Goal: Task Accomplishment & Management: Manage account settings

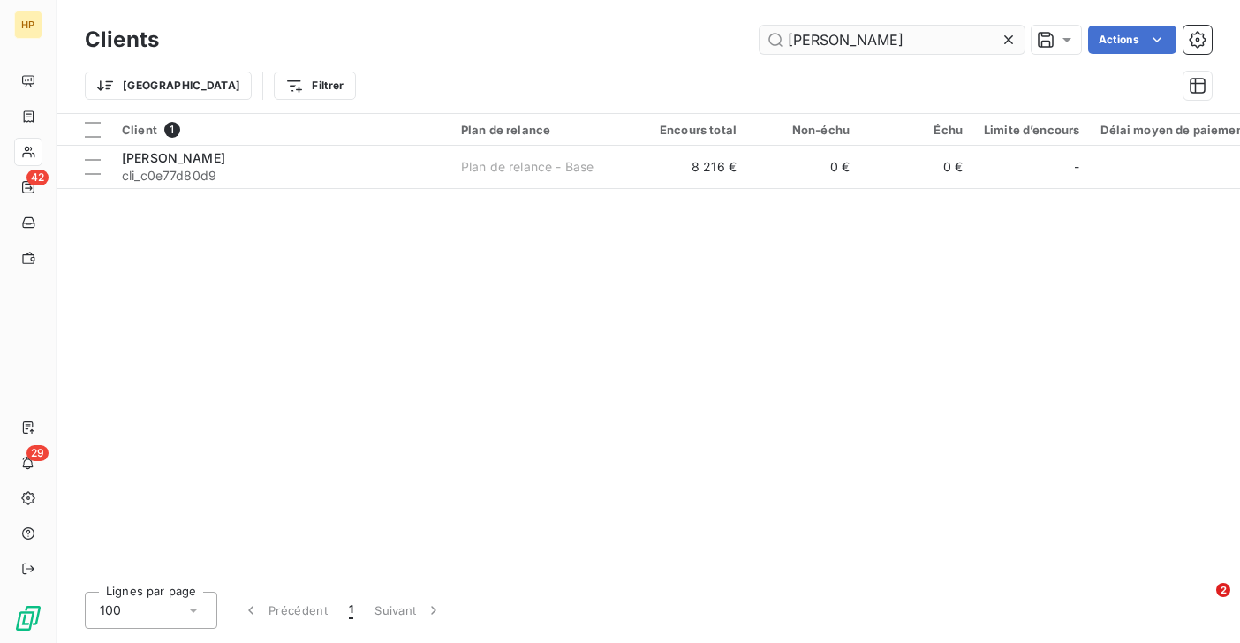
drag, startPoint x: 843, startPoint y: 40, endPoint x: 784, endPoint y: 39, distance: 58.3
click at [784, 39] on input "[PERSON_NAME]" at bounding box center [892, 40] width 265 height 28
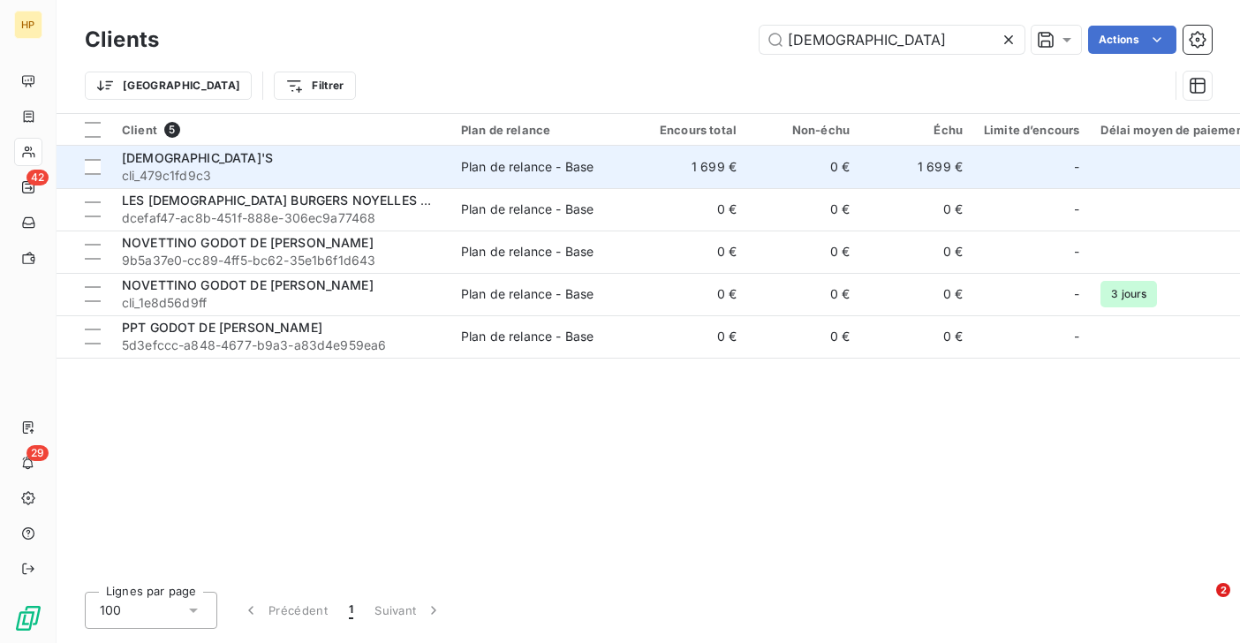
type input "[DEMOGRAPHIC_DATA]"
click at [172, 166] on div "[DEMOGRAPHIC_DATA]'S" at bounding box center [281, 158] width 318 height 18
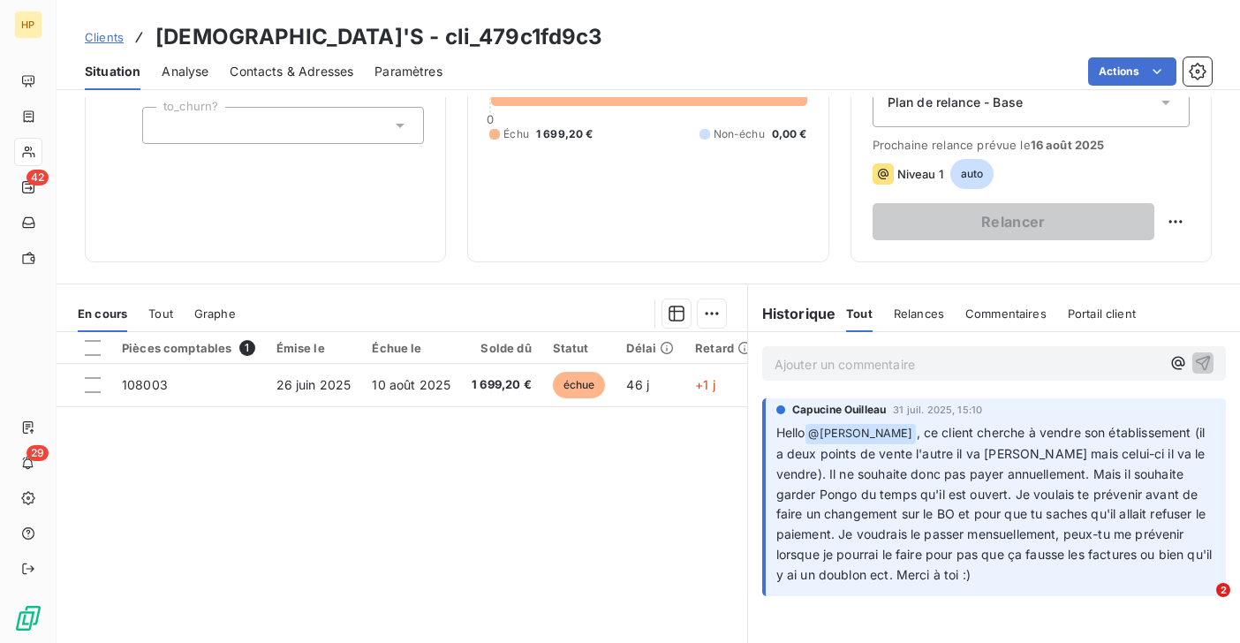
scroll to position [281, 0]
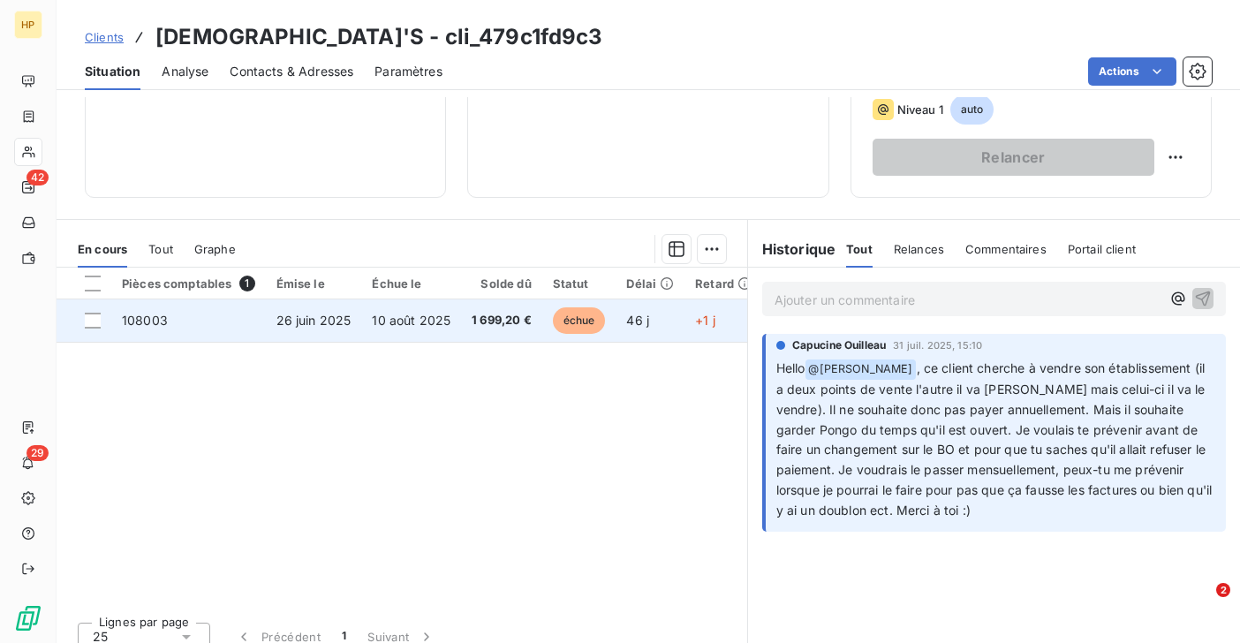
click at [490, 322] on td "1 699,20 €" at bounding box center [501, 320] width 81 height 42
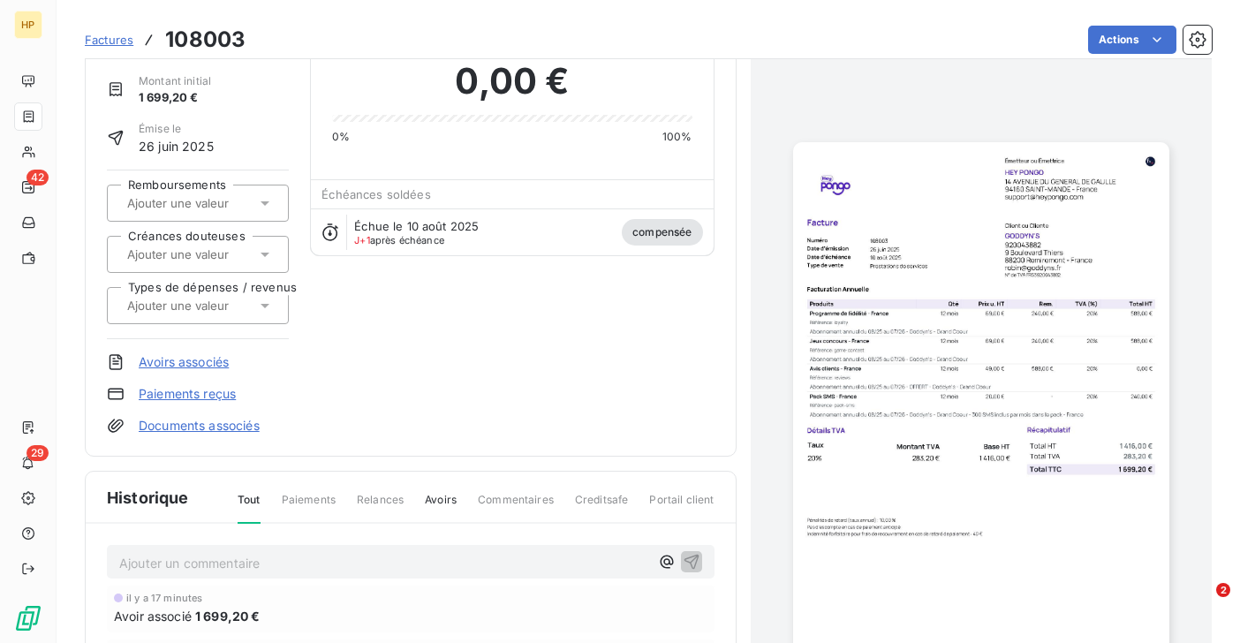
scroll to position [334, 0]
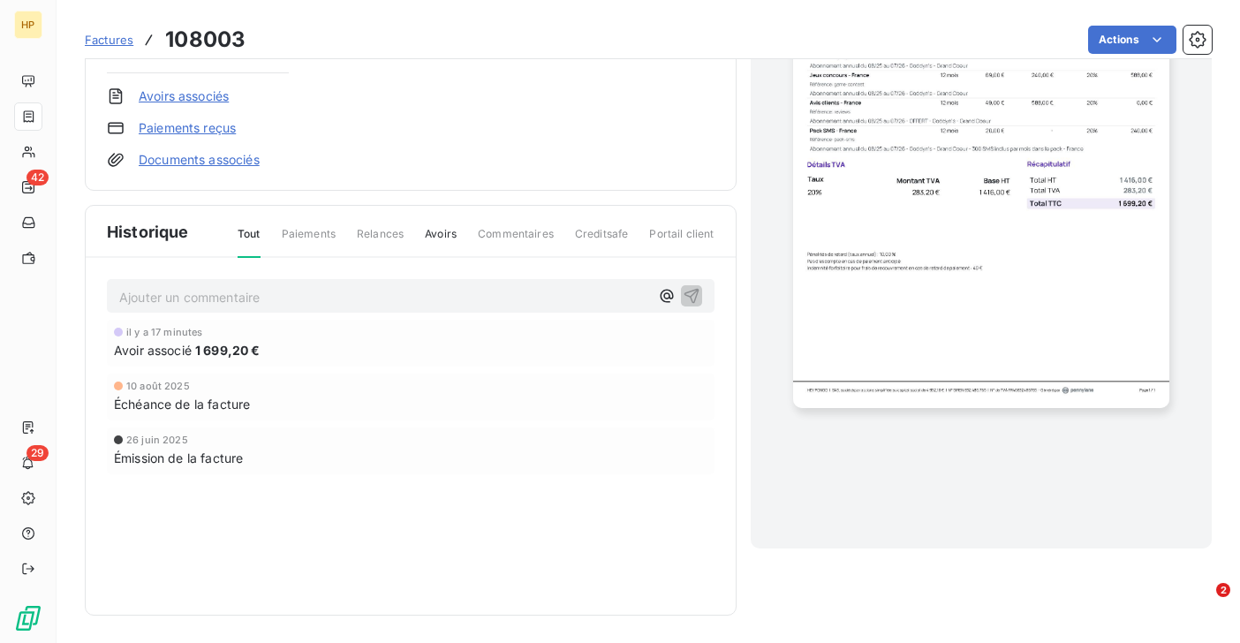
click at [323, 239] on span "Paiements" at bounding box center [309, 241] width 54 height 30
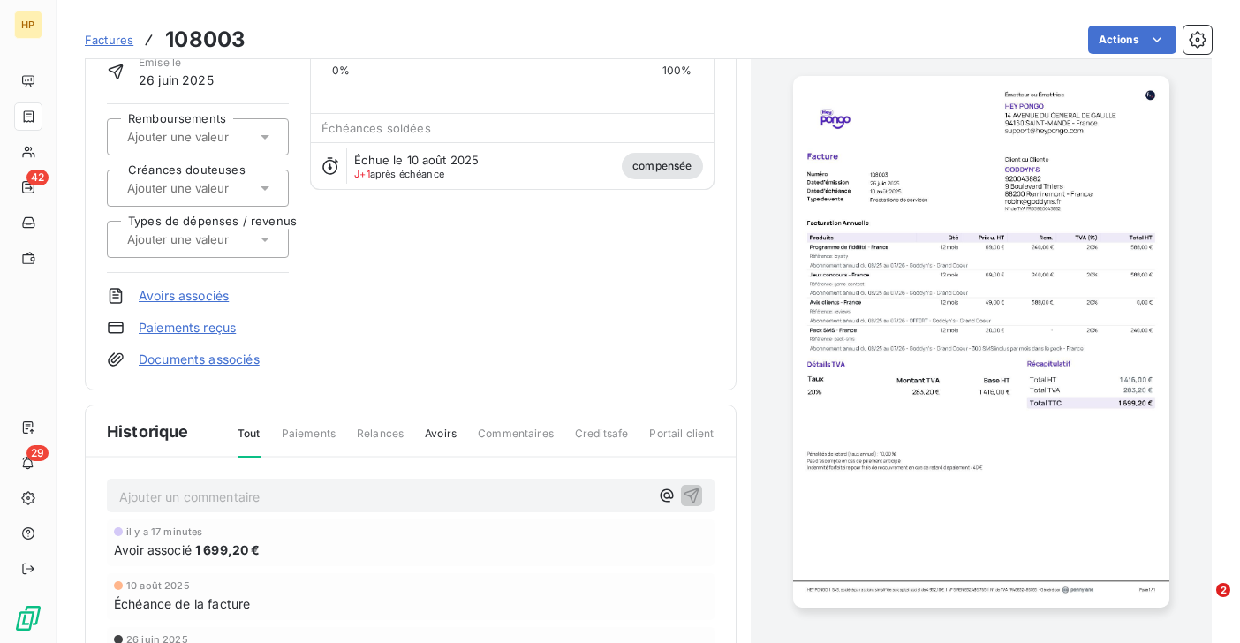
scroll to position [0, 0]
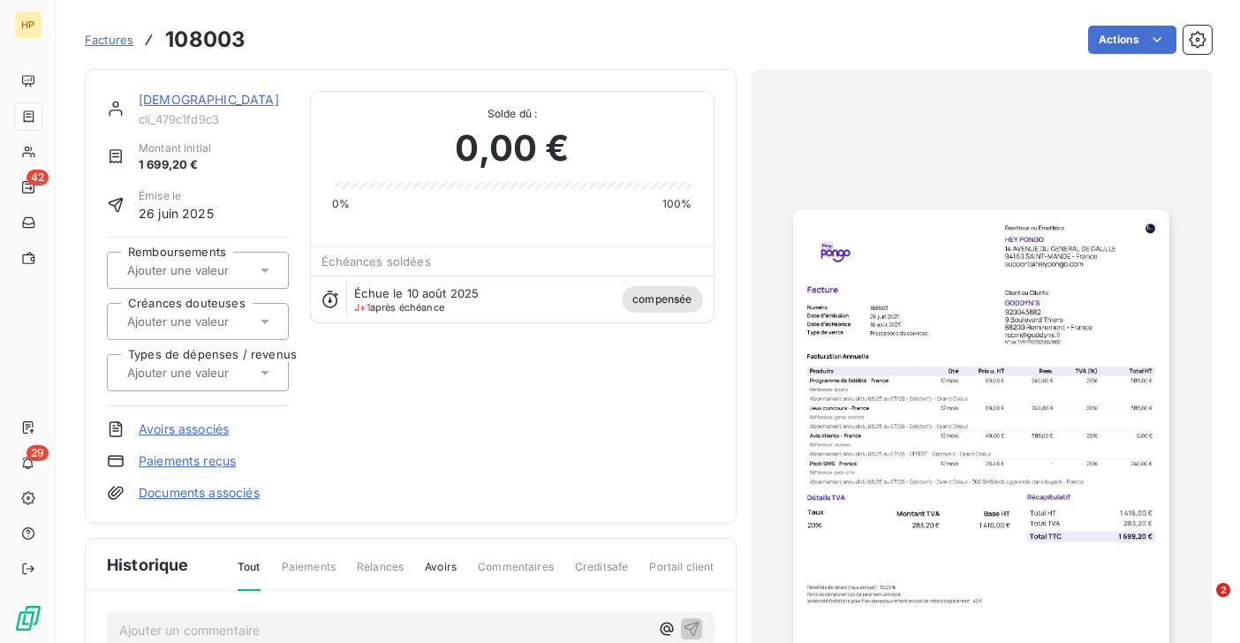
click at [176, 93] on link "[DEMOGRAPHIC_DATA]" at bounding box center [209, 99] width 140 height 15
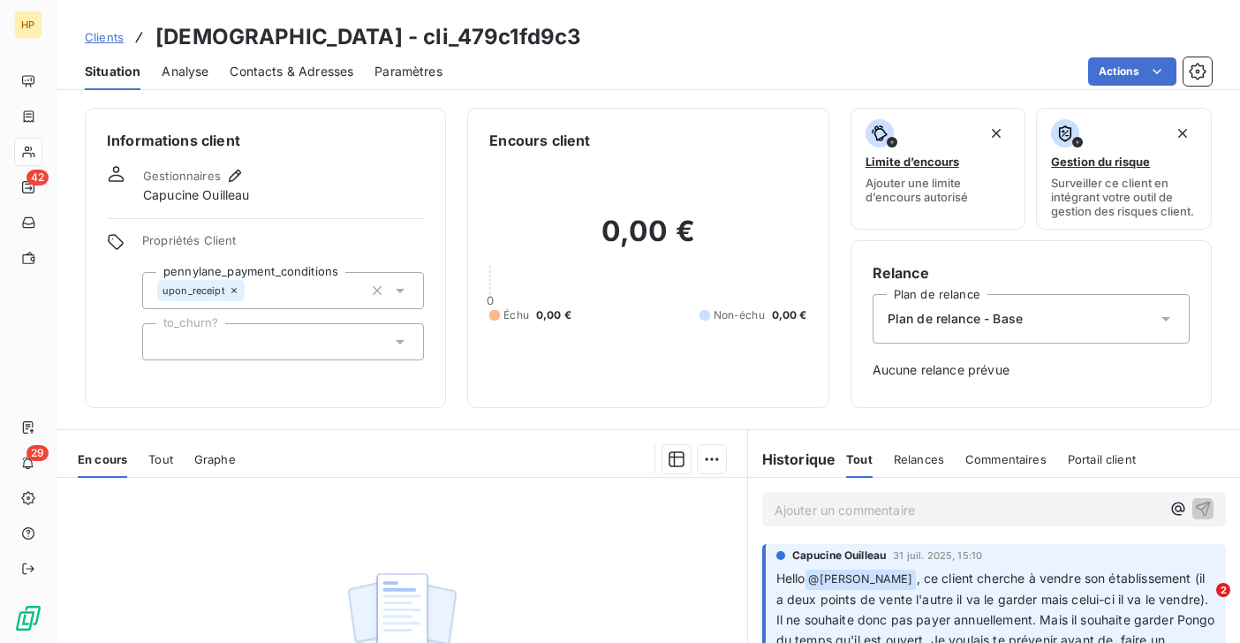
scroll to position [228, 0]
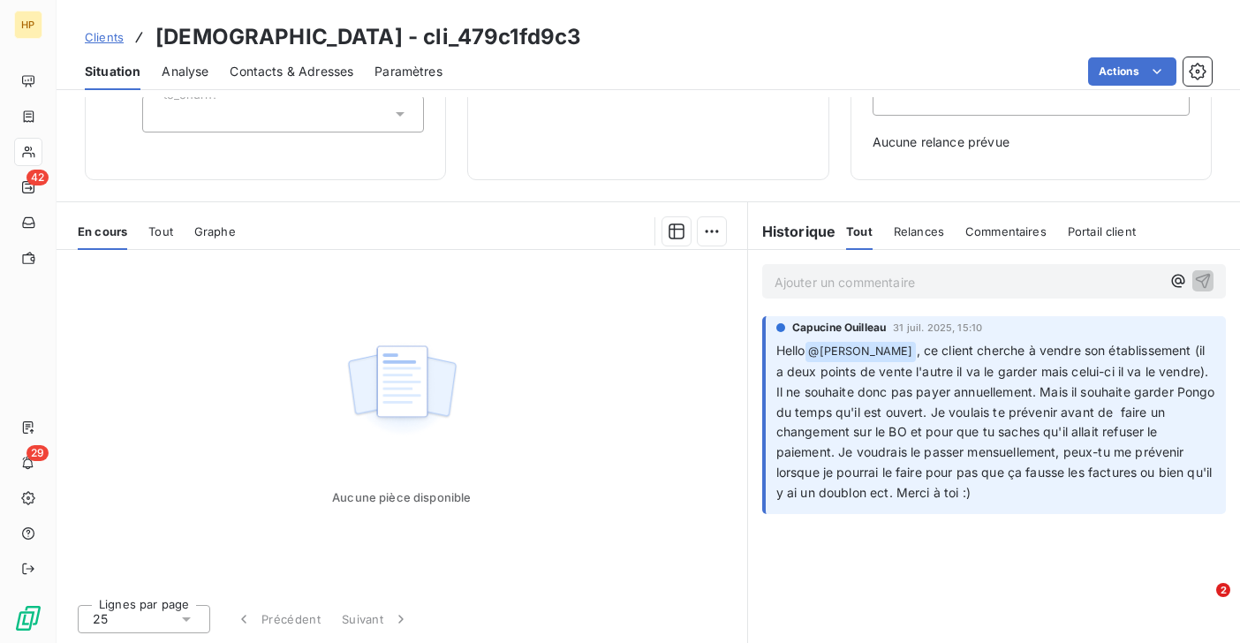
click at [789, 281] on p "Ajouter un commentaire ﻿" at bounding box center [968, 282] width 386 height 22
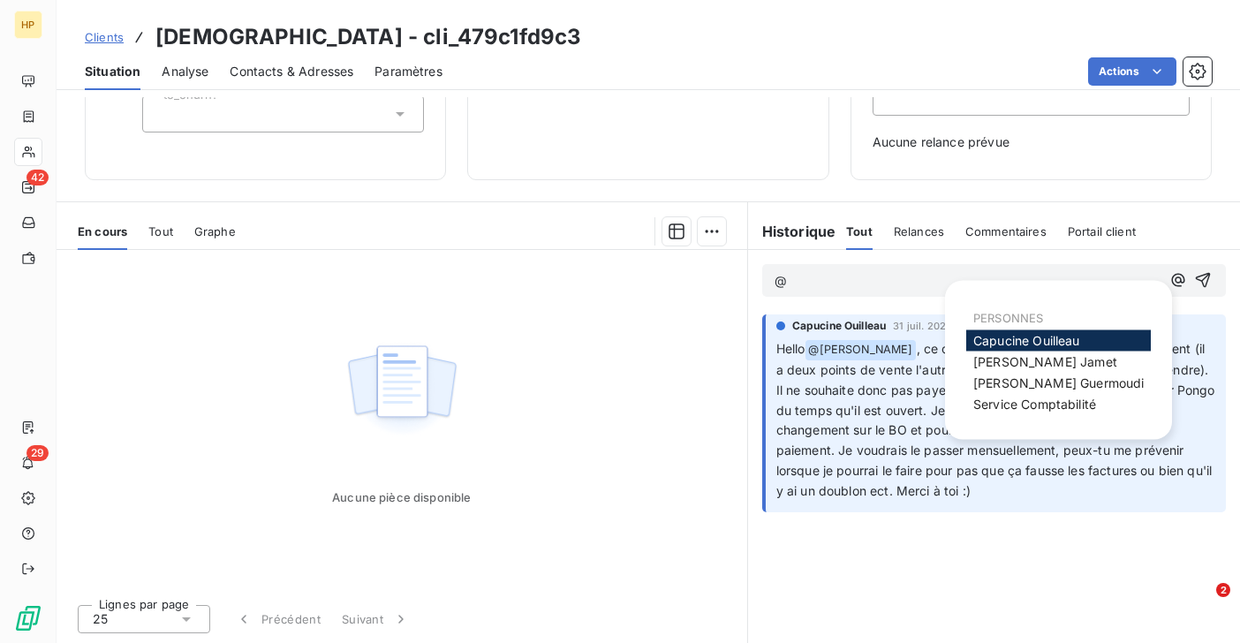
click at [1013, 341] on span "[PERSON_NAME]" at bounding box center [1026, 340] width 107 height 15
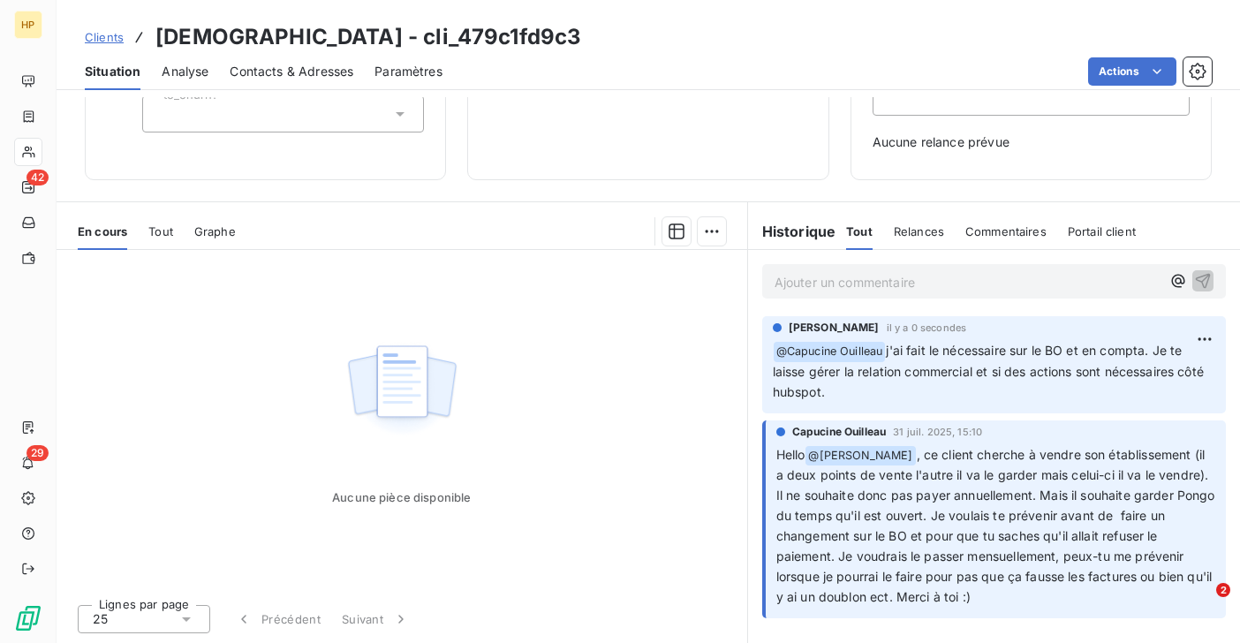
scroll to position [0, 0]
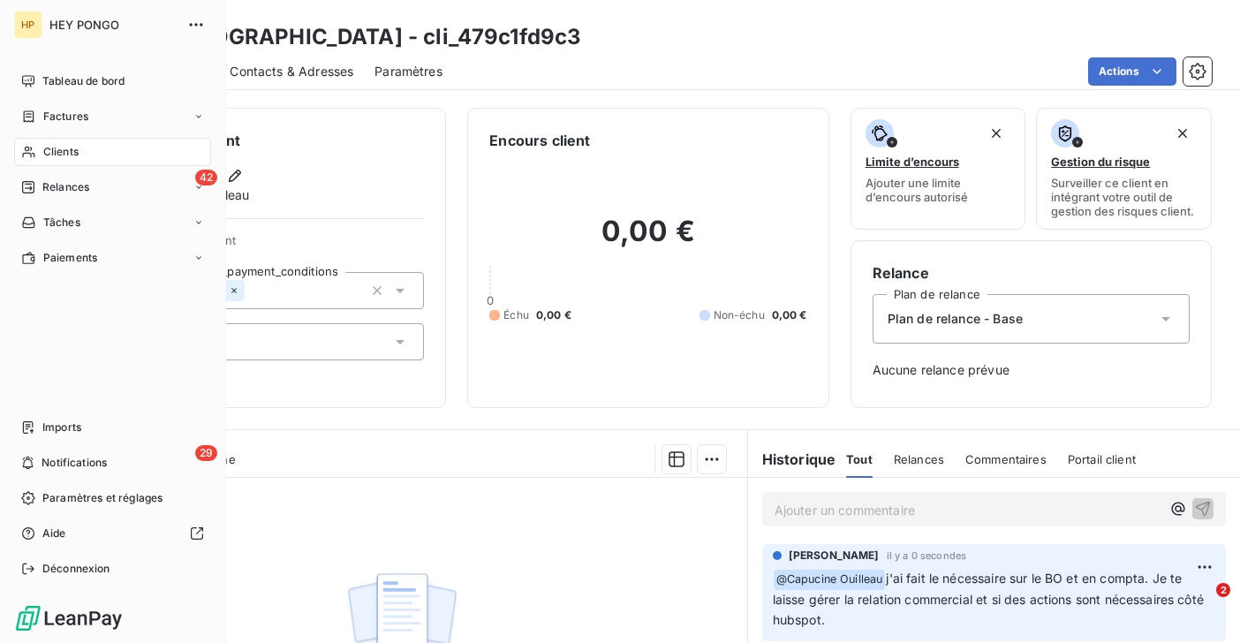
click at [29, 149] on icon at bounding box center [28, 152] width 15 height 14
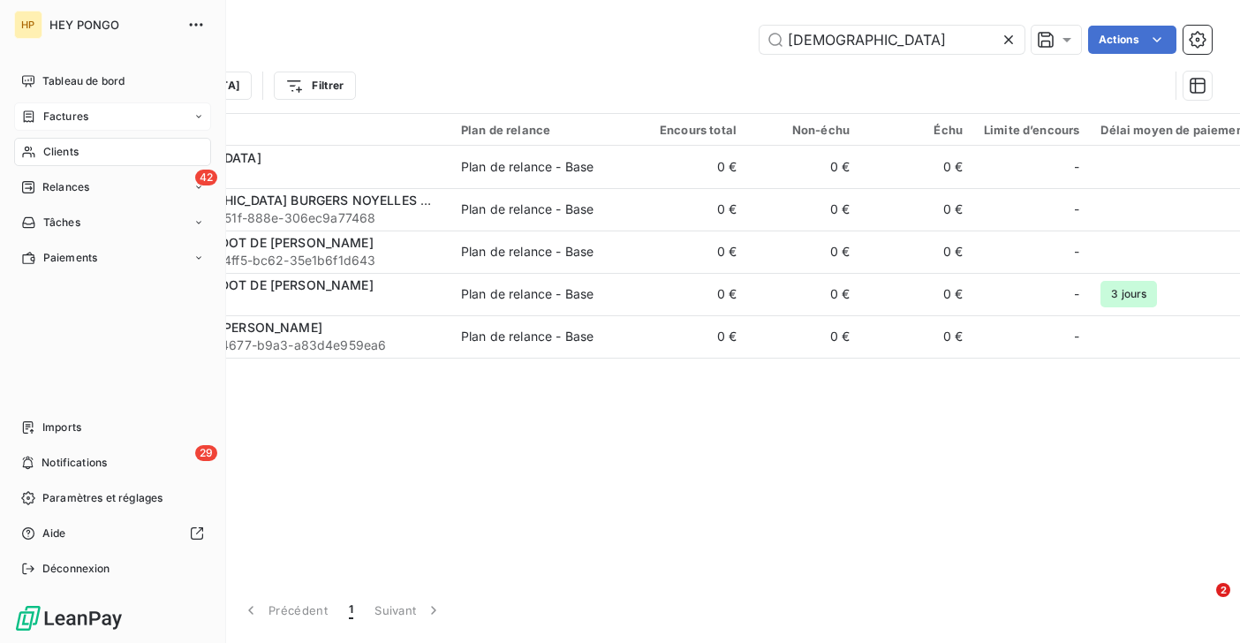
click at [51, 118] on span "Factures" at bounding box center [65, 117] width 45 height 16
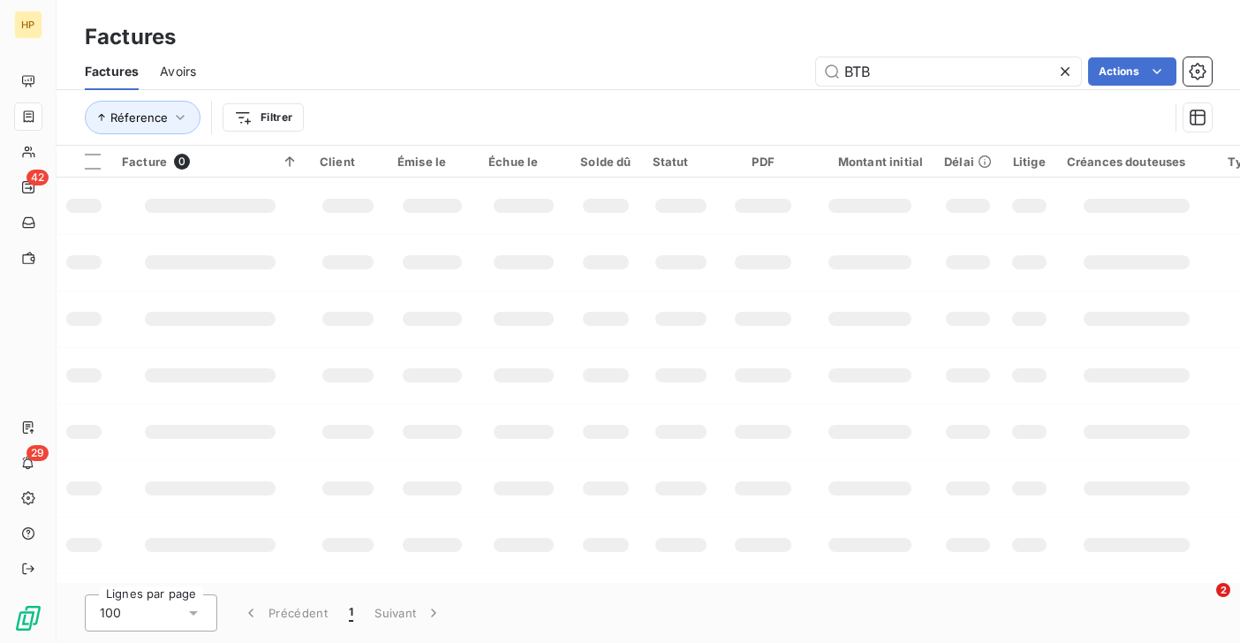
drag, startPoint x: 888, startPoint y: 77, endPoint x: 810, endPoint y: 62, distance: 79.2
click at [810, 62] on div "BTB Actions" at bounding box center [714, 71] width 995 height 28
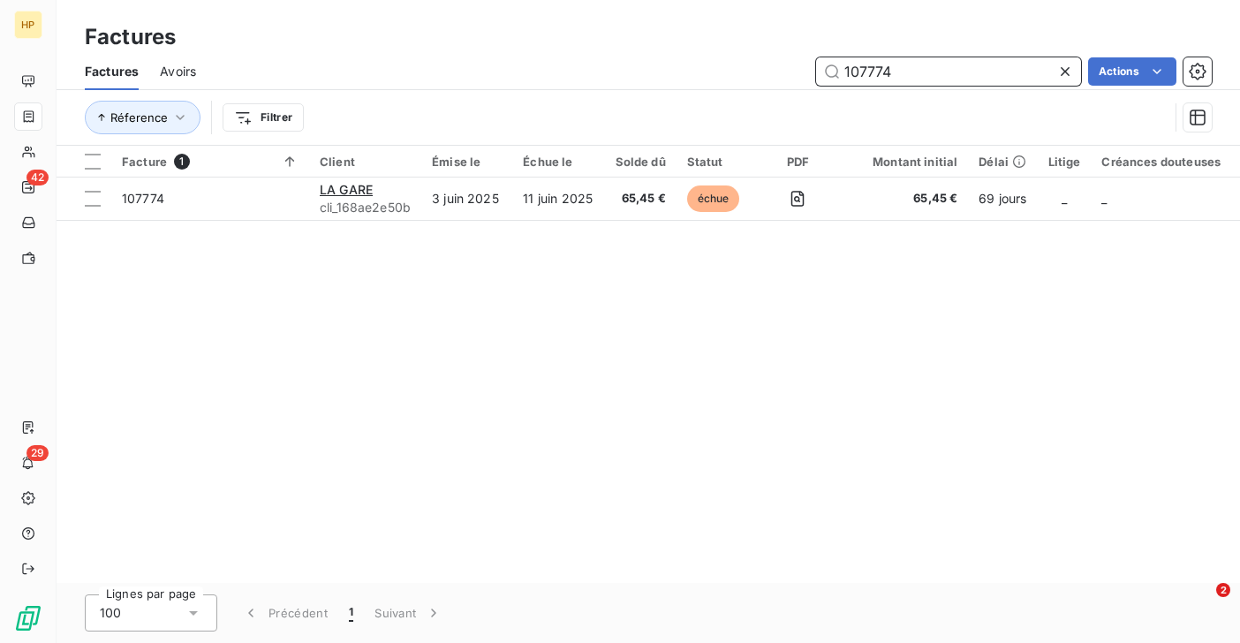
drag, startPoint x: 904, startPoint y: 71, endPoint x: 840, endPoint y: 72, distance: 63.6
click at [840, 72] on input "107774" at bounding box center [948, 71] width 265 height 28
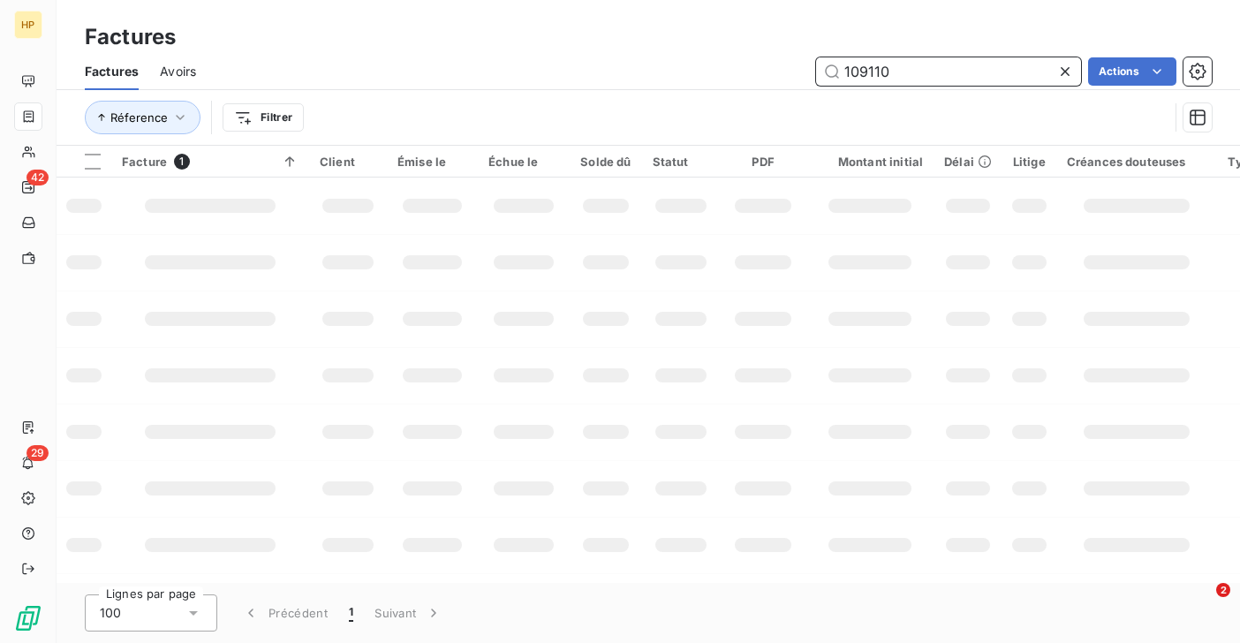
drag, startPoint x: 886, startPoint y: 68, endPoint x: 836, endPoint y: 72, distance: 50.5
click at [836, 72] on input "109110" at bounding box center [948, 71] width 265 height 28
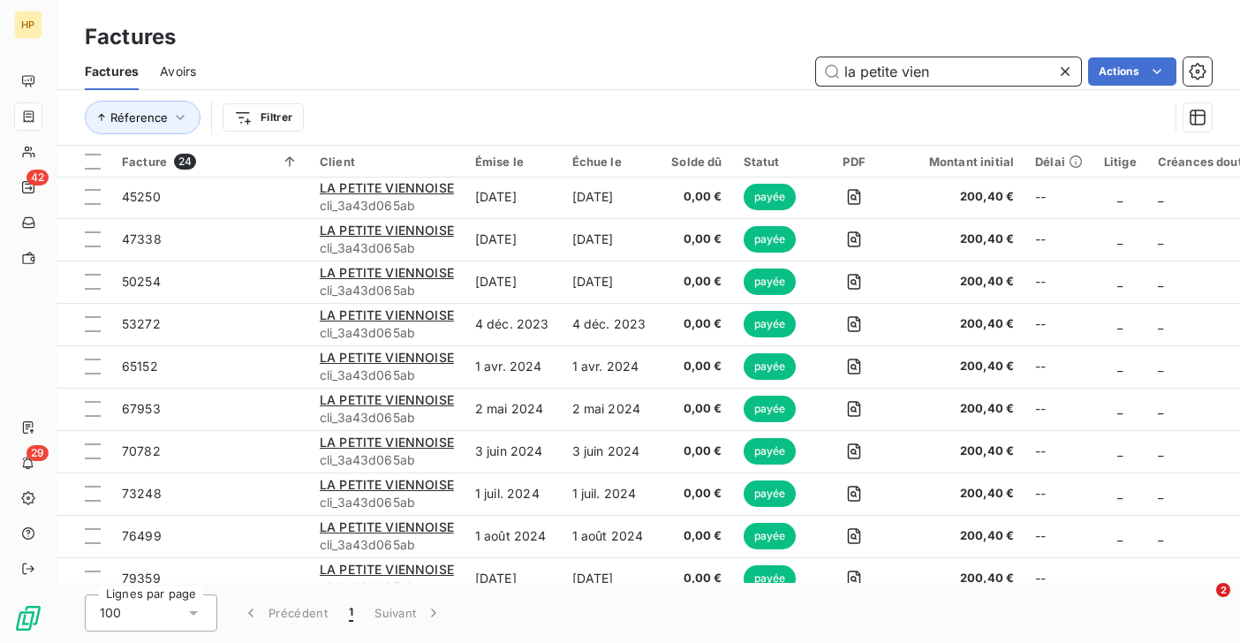
scroll to position [320, 0]
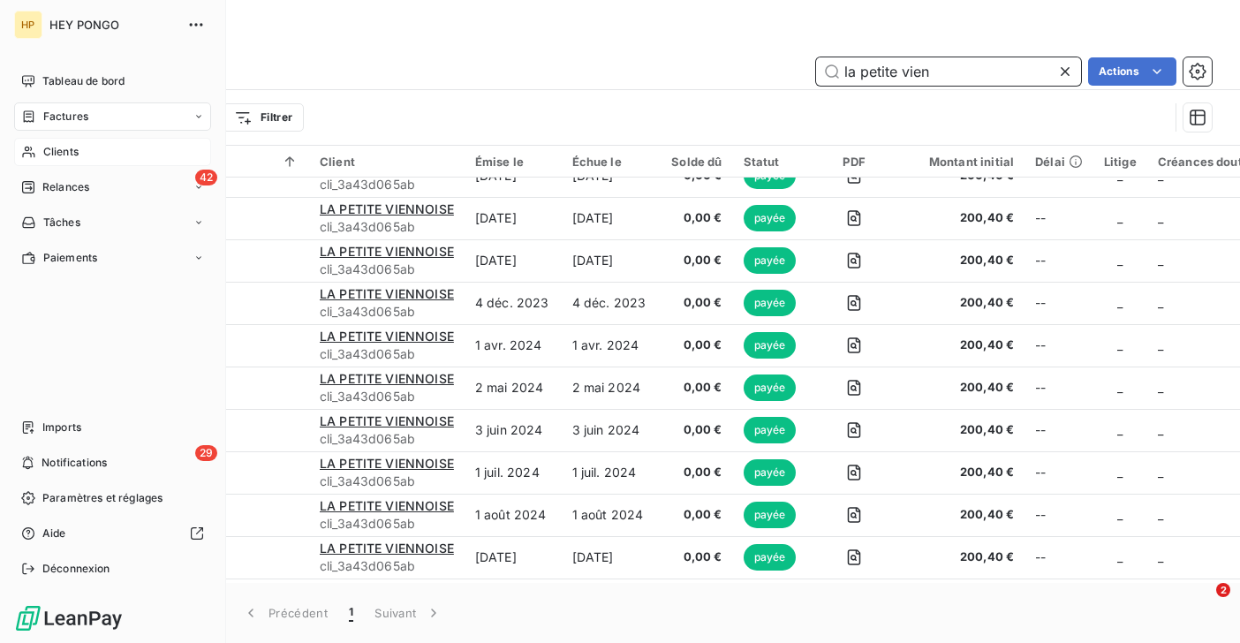
type input "la petite vien"
click at [44, 155] on span "Clients" at bounding box center [60, 152] width 35 height 16
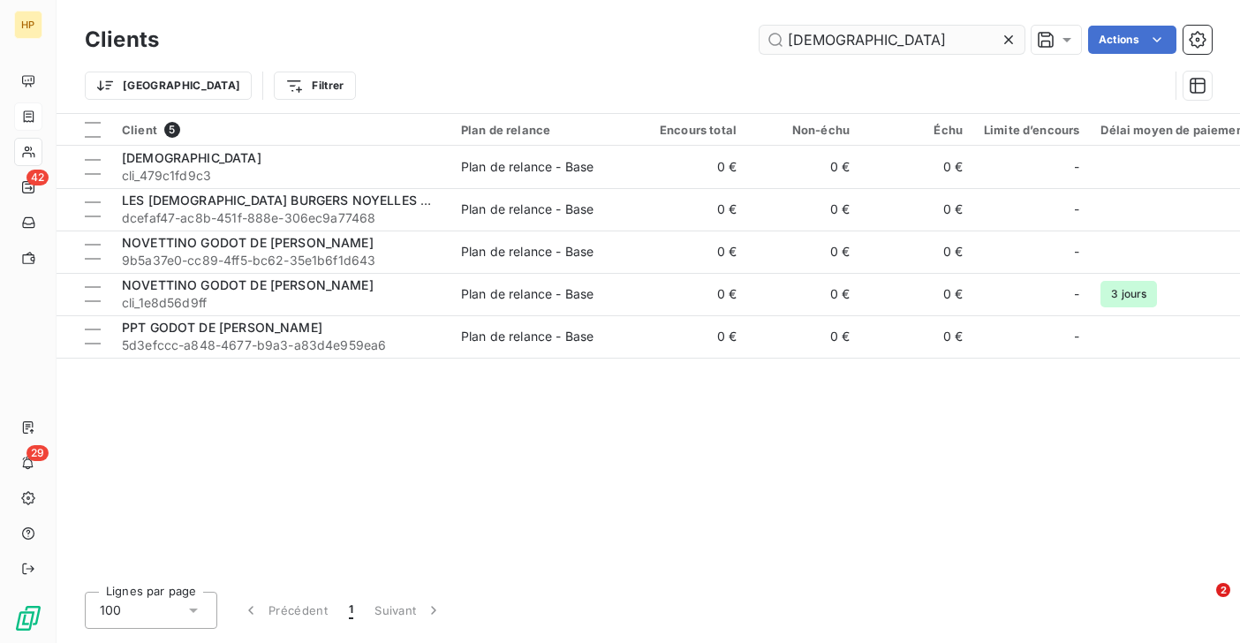
drag, startPoint x: 824, startPoint y: 42, endPoint x: 775, endPoint y: 36, distance: 49.9
click at [775, 36] on input "[DEMOGRAPHIC_DATA]" at bounding box center [892, 40] width 265 height 28
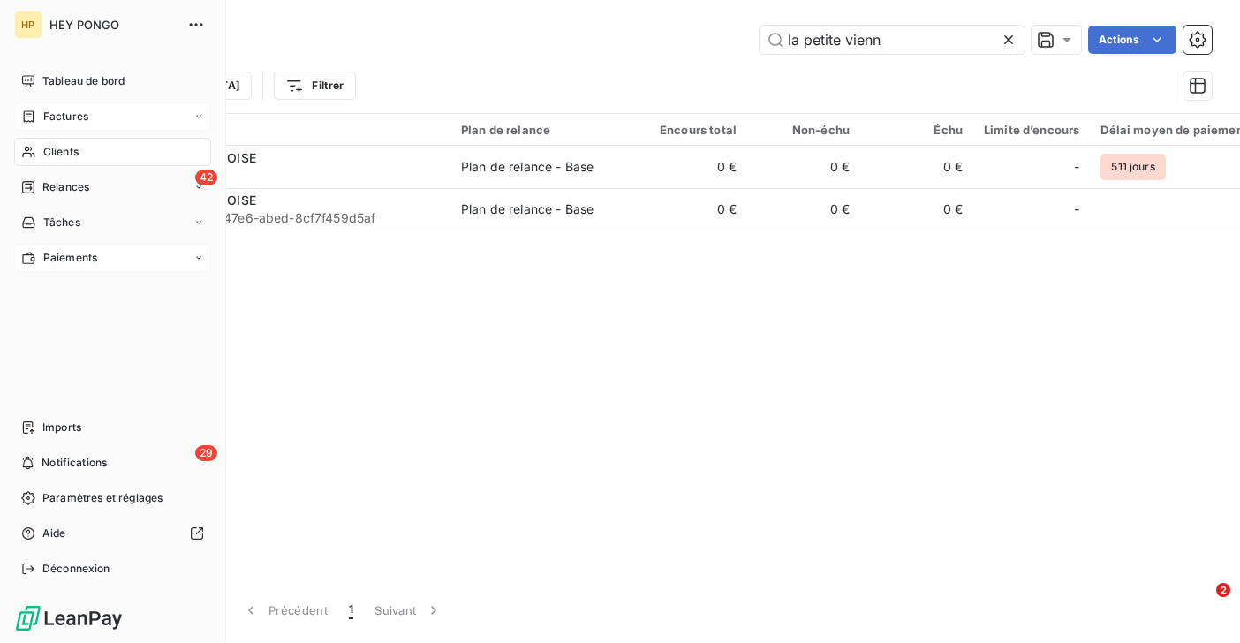
type input "la petite vienn"
click at [47, 257] on span "Paiements" at bounding box center [70, 258] width 54 height 16
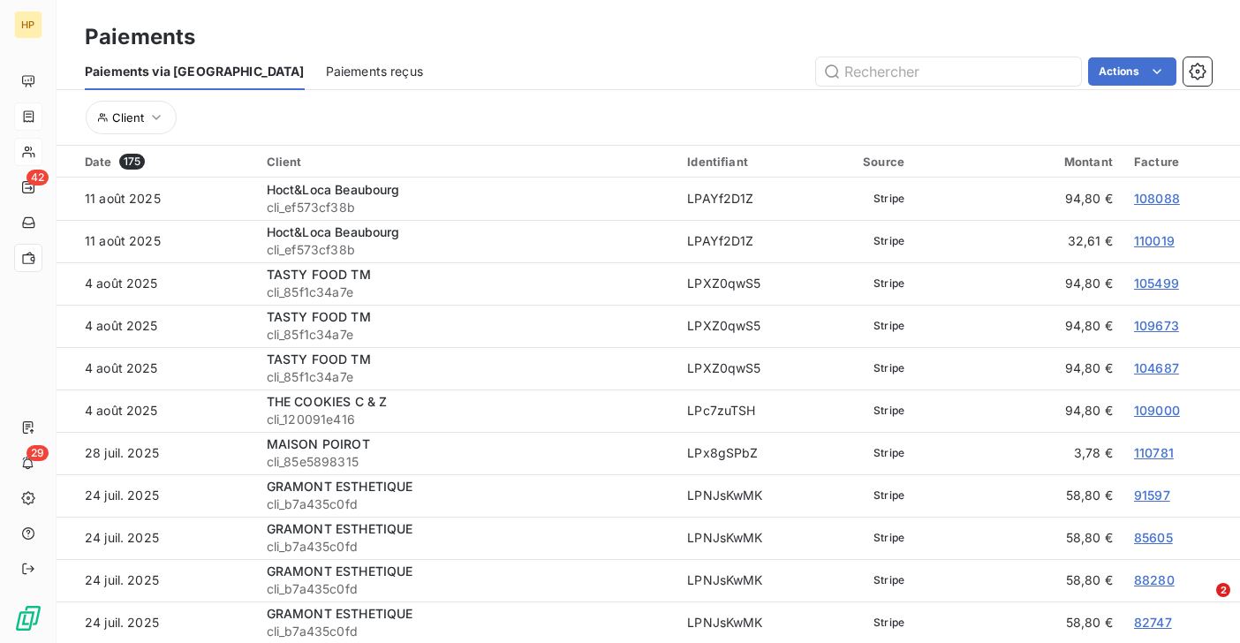
click at [326, 70] on span "Paiements reçus" at bounding box center [374, 72] width 97 height 18
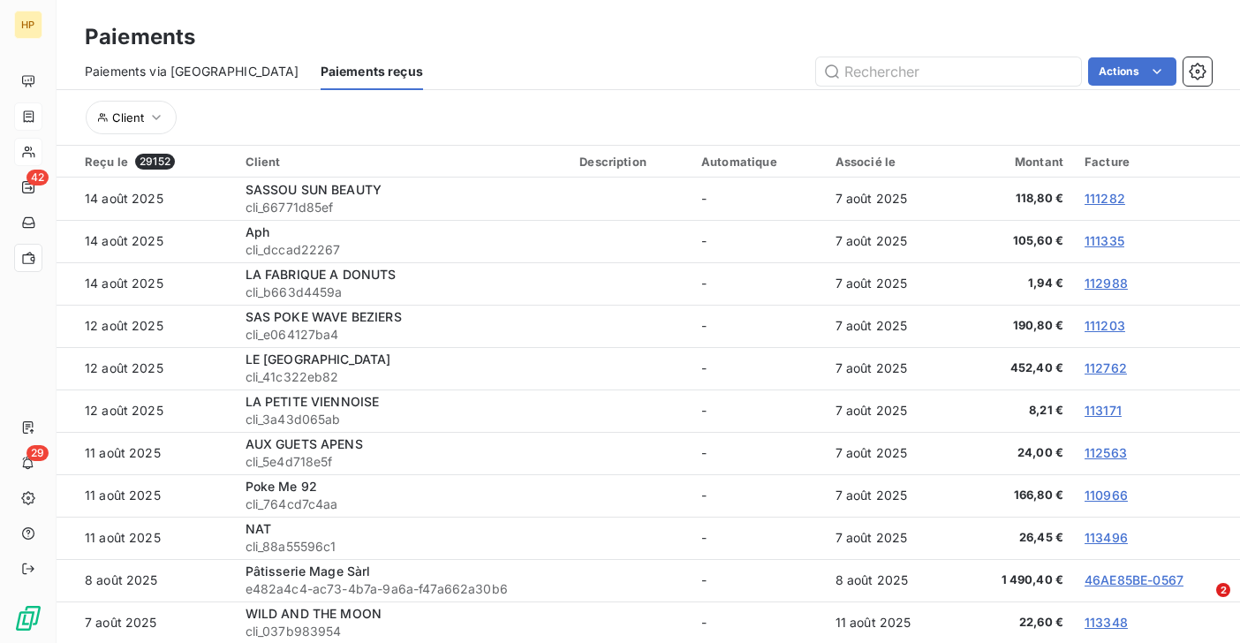
click at [206, 70] on span "Paiements via [GEOGRAPHIC_DATA]" at bounding box center [192, 72] width 215 height 18
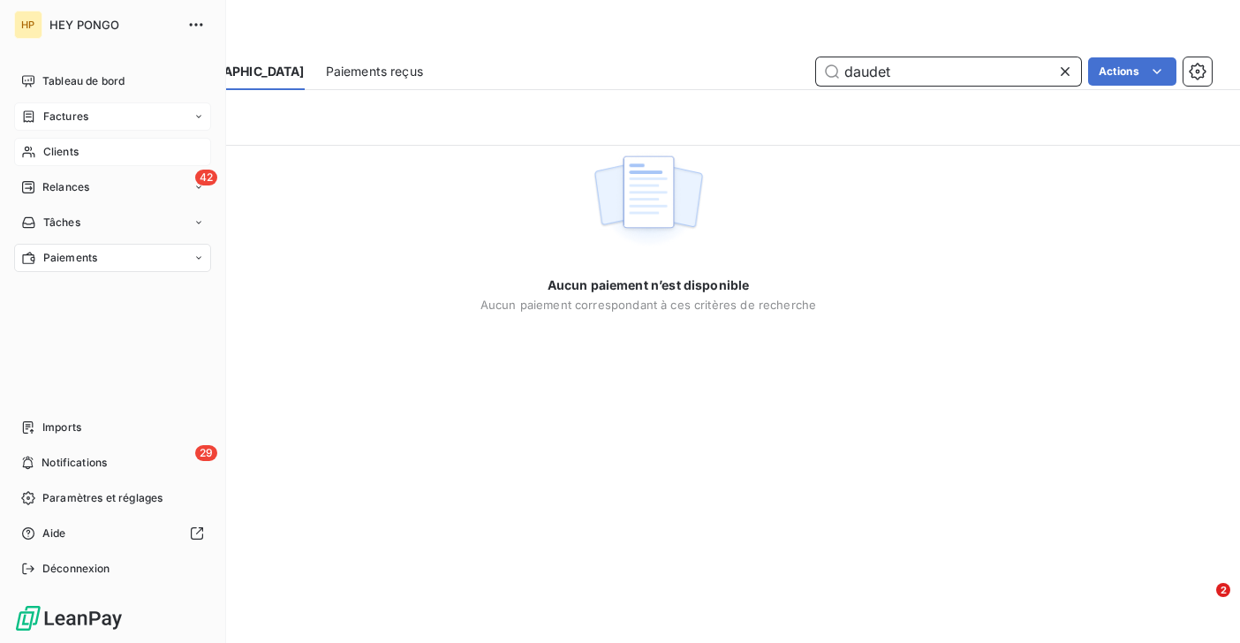
type input "daudet"
click at [32, 145] on icon at bounding box center [28, 152] width 15 height 14
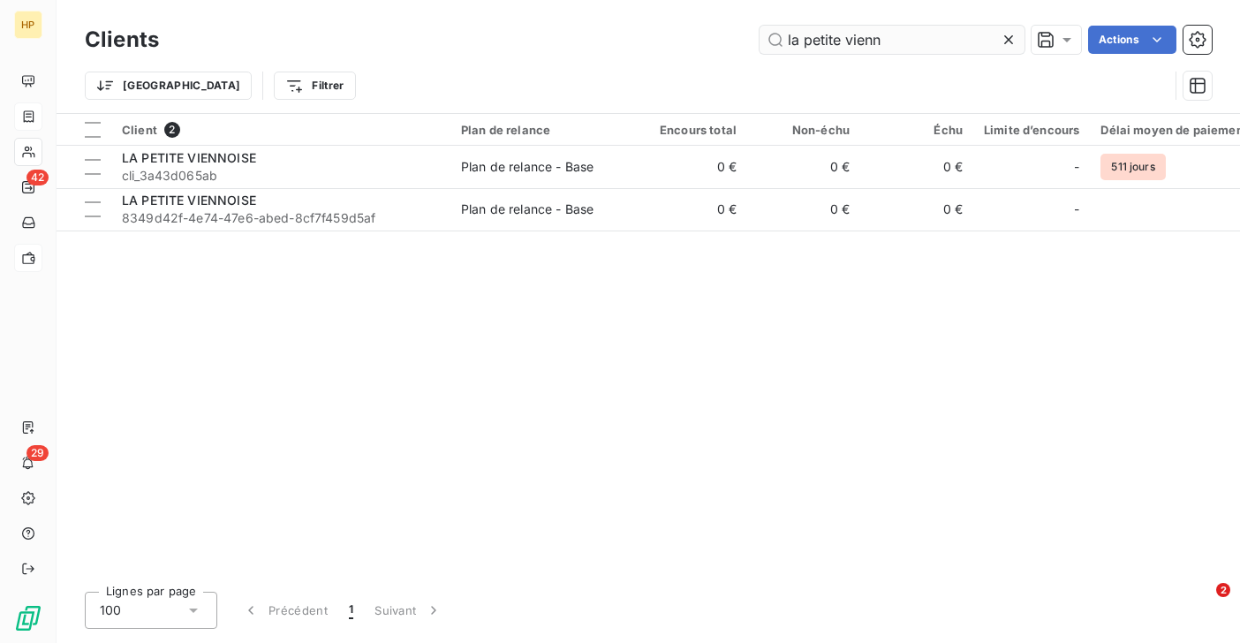
drag, startPoint x: 894, startPoint y: 43, endPoint x: 773, endPoint y: 42, distance: 121.0
click at [773, 42] on input "la petite vienn" at bounding box center [892, 40] width 265 height 28
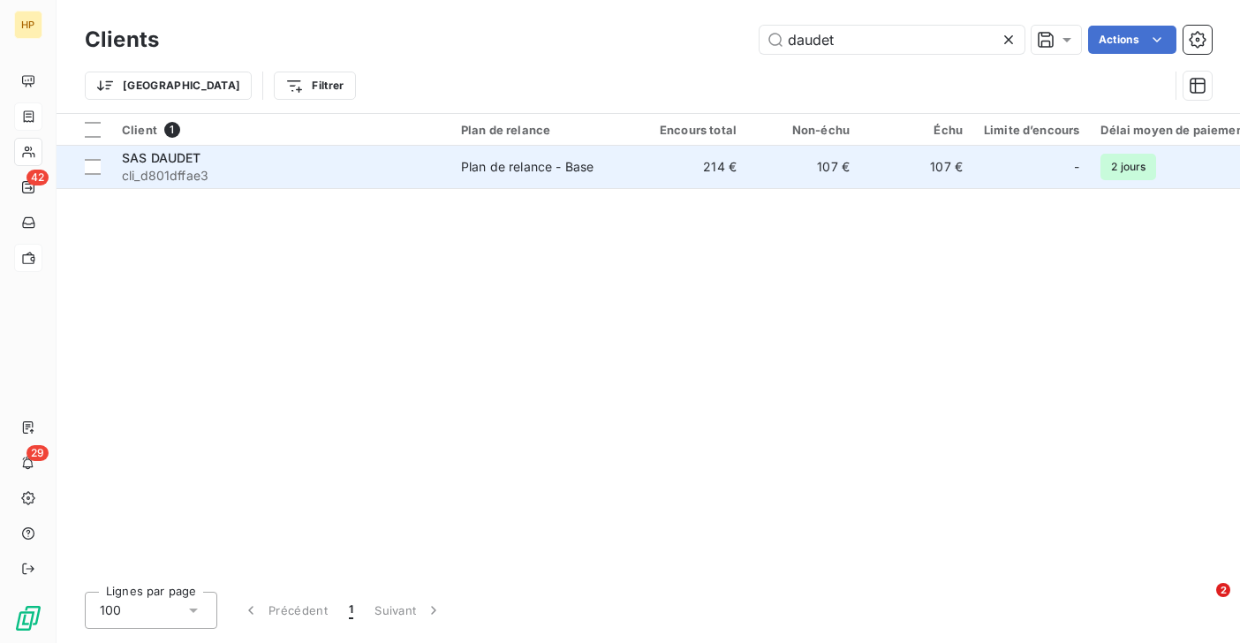
type input "daudet"
click at [225, 161] on div "SAS DAUDET" at bounding box center [281, 158] width 318 height 18
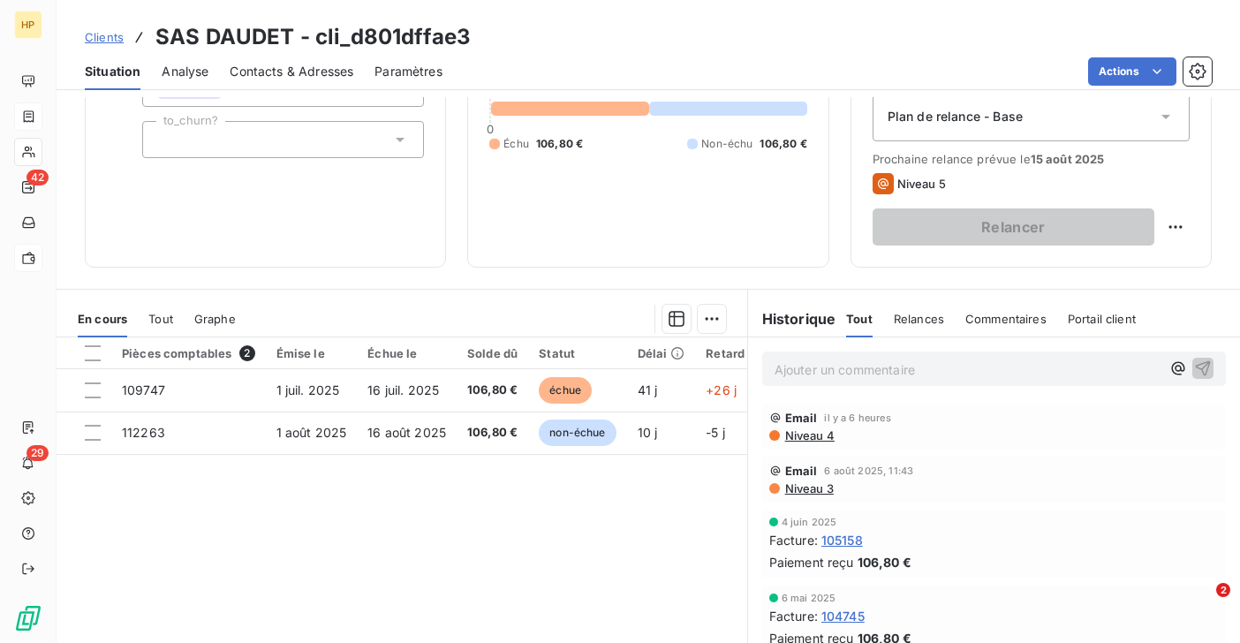
scroll to position [274, 0]
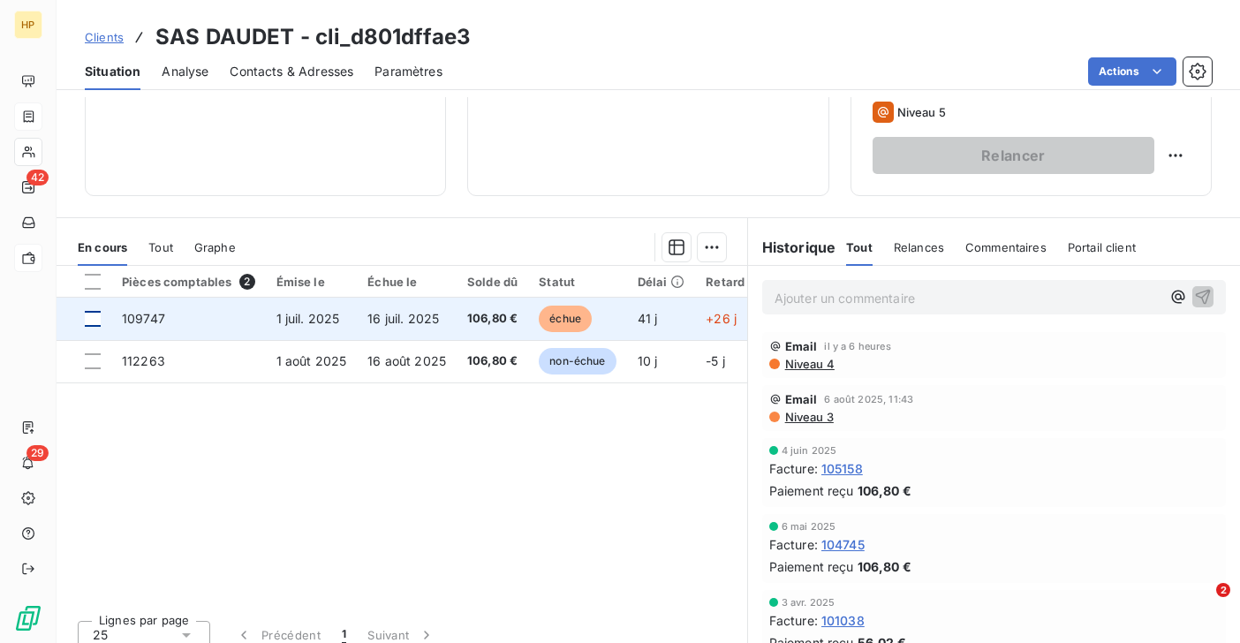
click at [91, 320] on div at bounding box center [93, 319] width 16 height 16
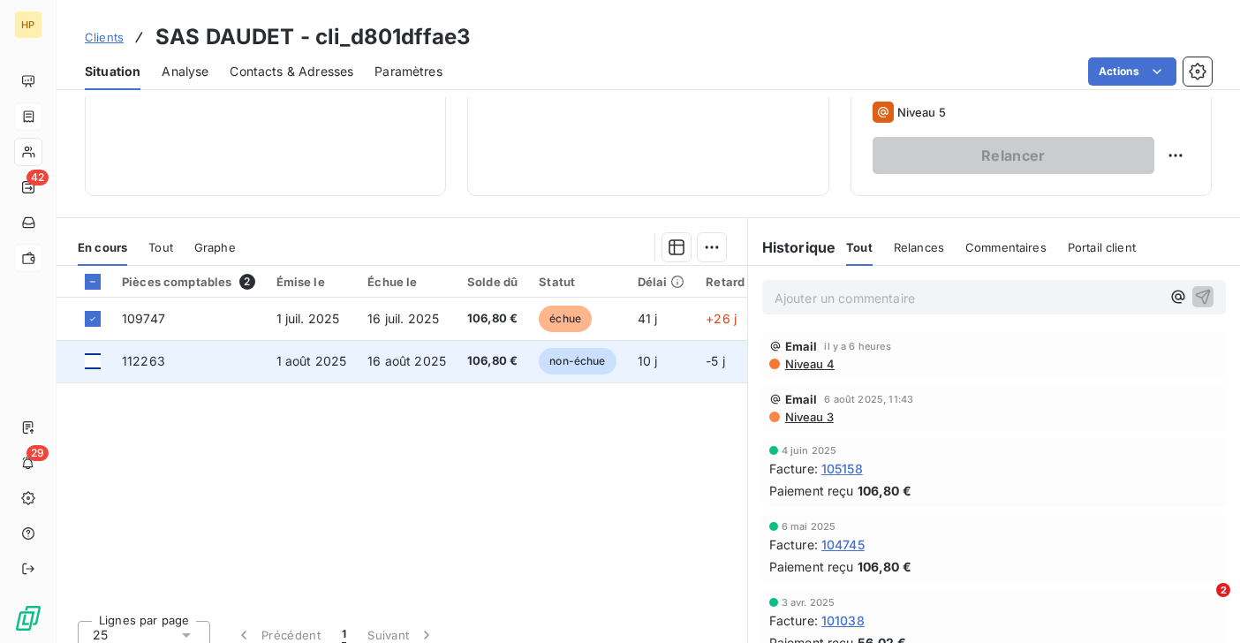
click at [94, 362] on div at bounding box center [93, 361] width 16 height 16
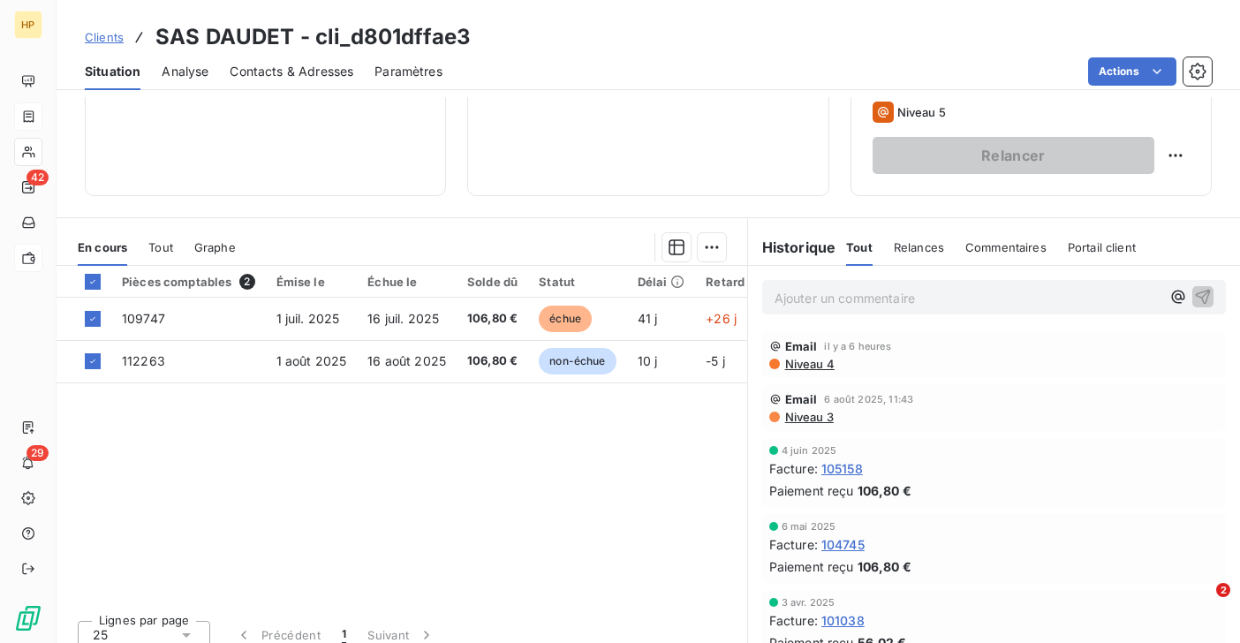
click at [795, 300] on p "Ajouter un commentaire ﻿" at bounding box center [968, 298] width 386 height 22
click at [715, 245] on html "HP 42 29 Clients SAS DAUDET - cli_d801dffae3 Situation Analyse Contacts & Adres…" at bounding box center [620, 321] width 1240 height 643
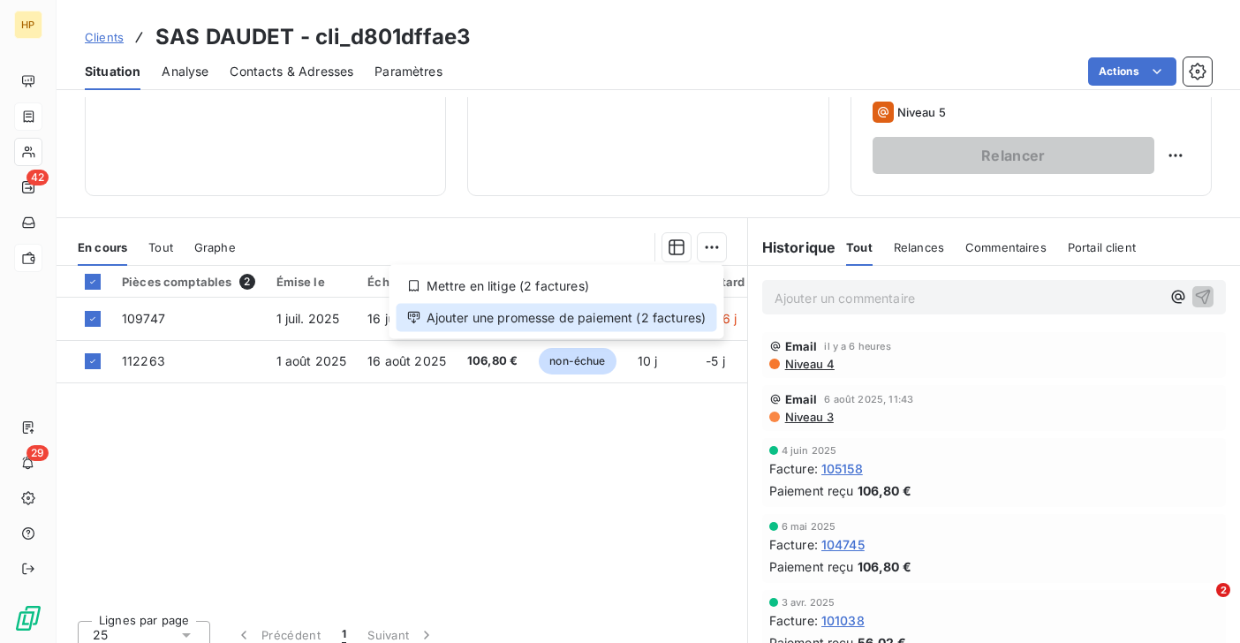
click at [630, 320] on div "Ajouter une promesse de paiement (2 factures)" at bounding box center [557, 318] width 321 height 28
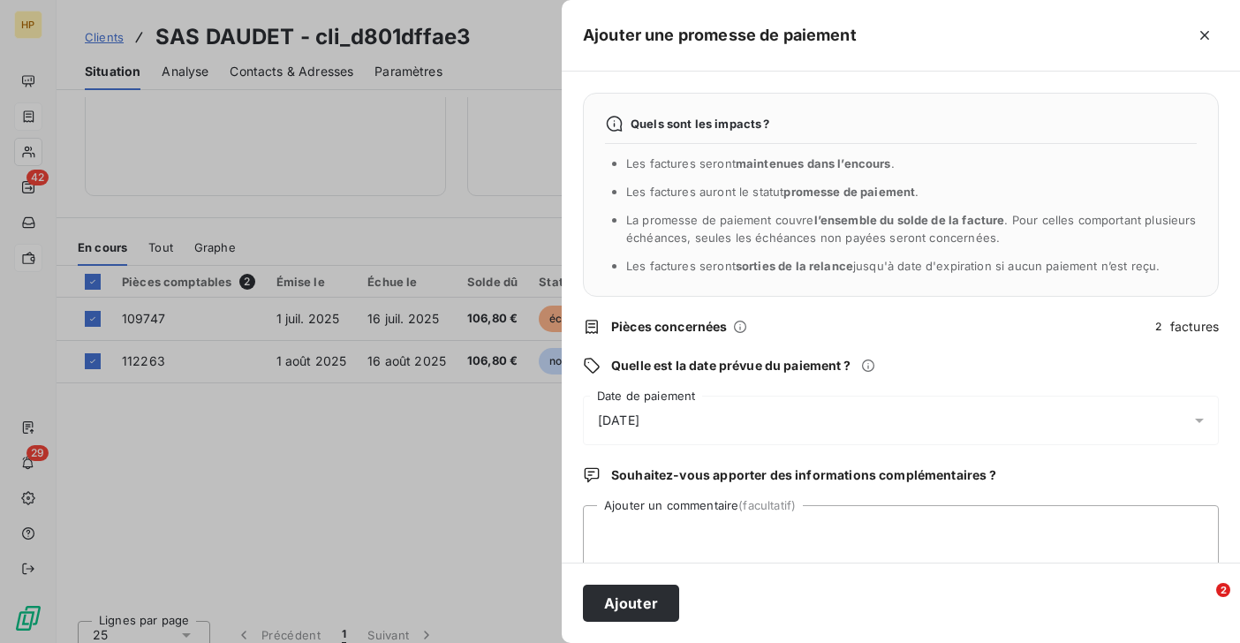
click at [640, 427] on span "[DATE]" at bounding box center [619, 421] width 42 height 18
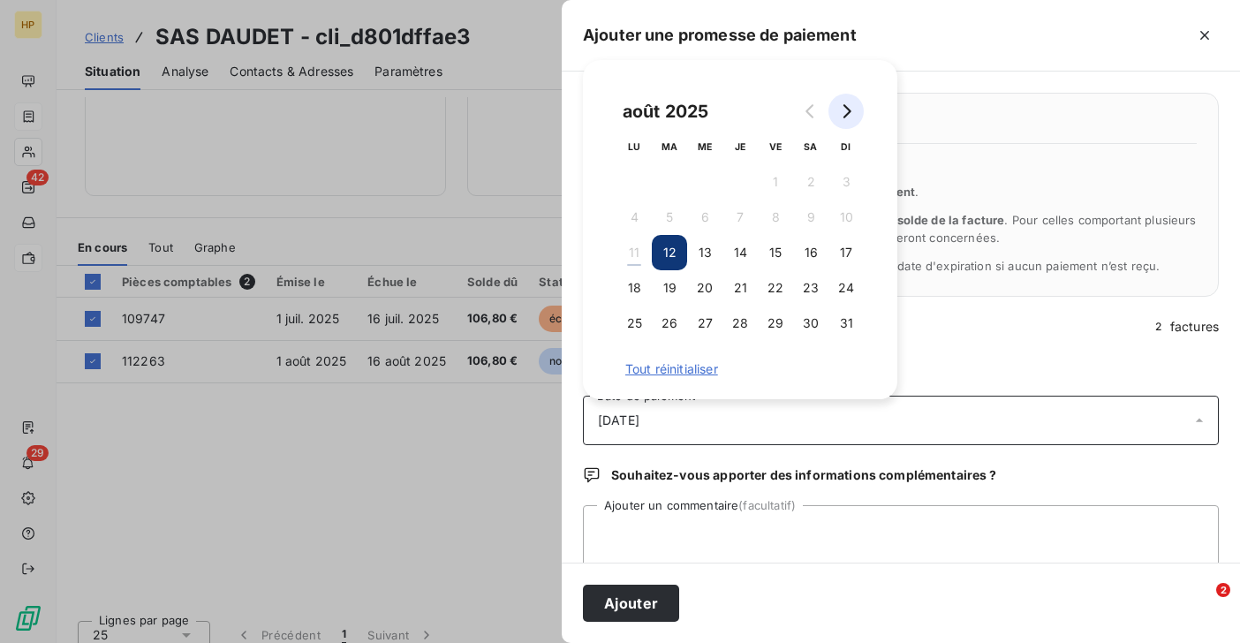
click at [852, 110] on icon "Go to next month" at bounding box center [846, 111] width 14 height 14
click at [639, 218] on button "8" at bounding box center [634, 217] width 35 height 35
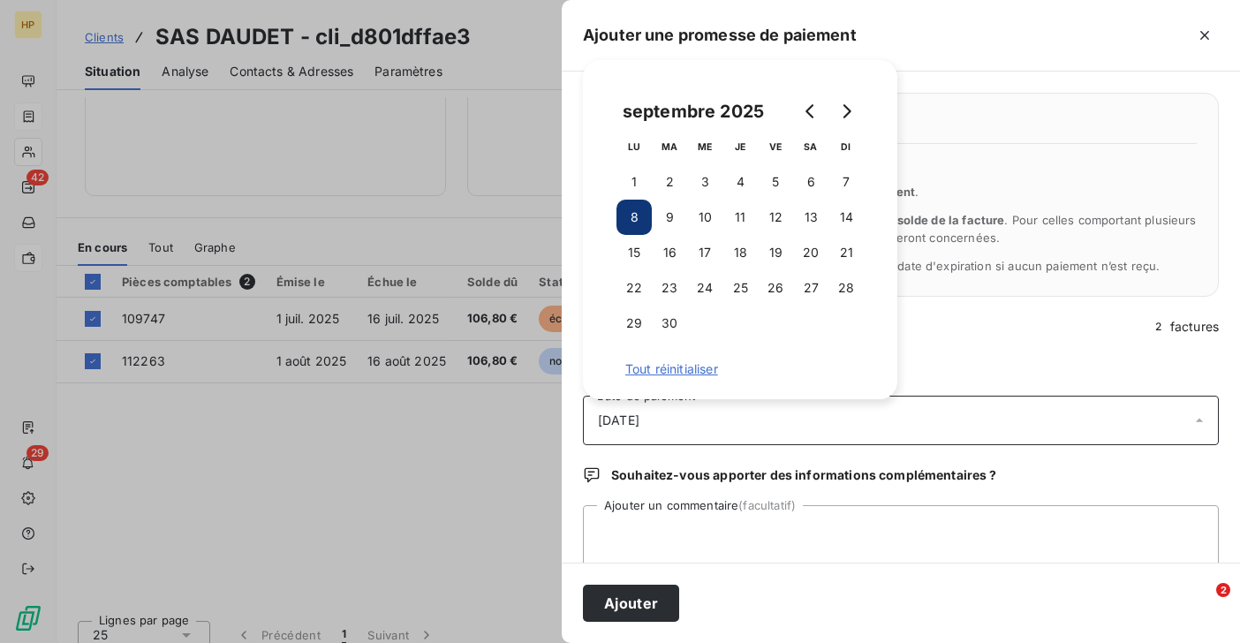
click at [983, 310] on div "Quels sont les impacts ? Les factures seront maintenues dans l’encours . Les fa…" at bounding box center [901, 317] width 678 height 491
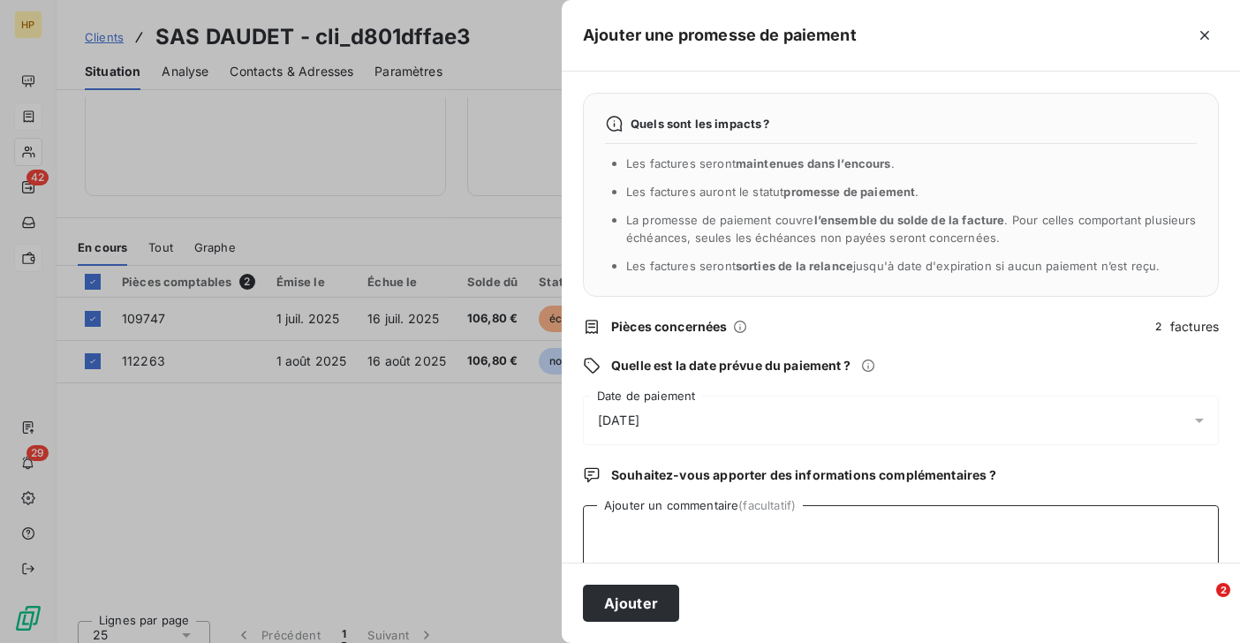
click at [648, 525] on textarea "Ajouter un commentaire (facultatif)" at bounding box center [901, 538] width 636 height 67
type textarea "D"
paste textarea "[URL][DOMAIN_NAME]"
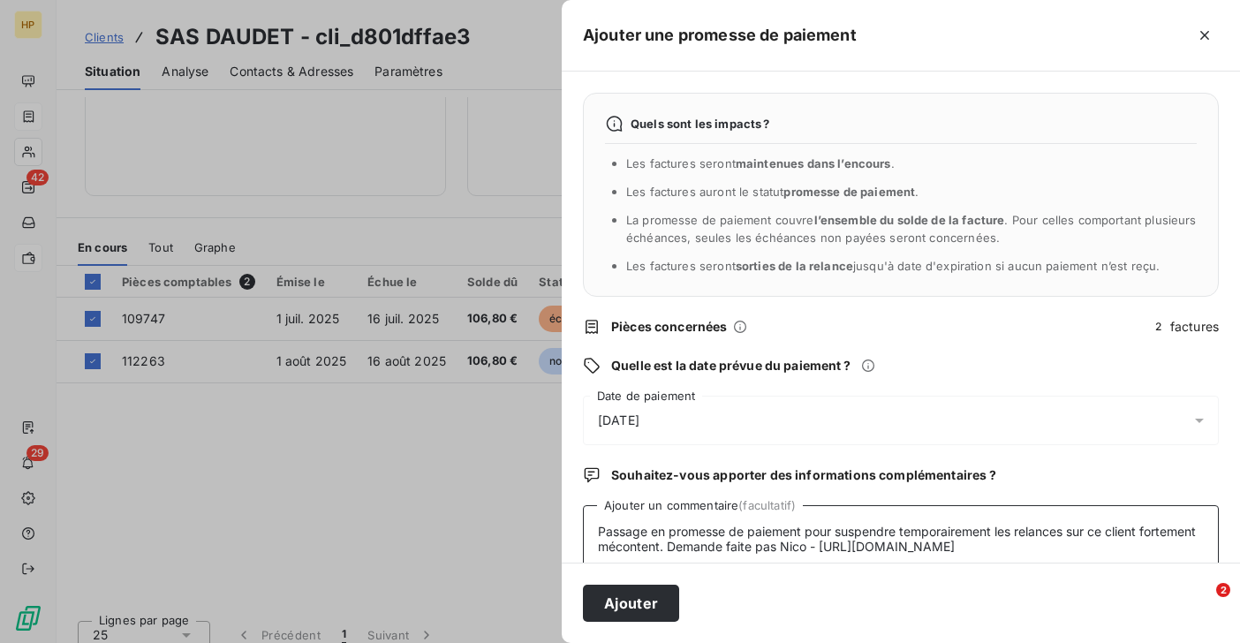
scroll to position [31, 0]
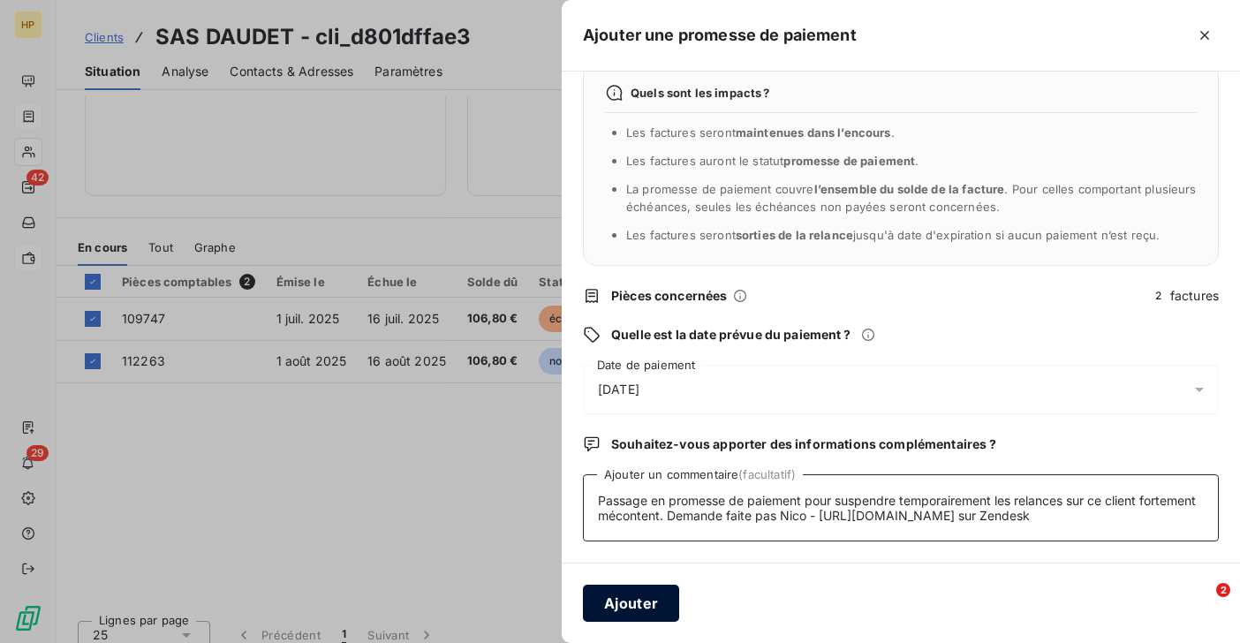
type textarea "Passage en promesse de paiement pour suspendre temporairement les relances sur …"
click at [643, 600] on button "Ajouter" at bounding box center [631, 603] width 96 height 37
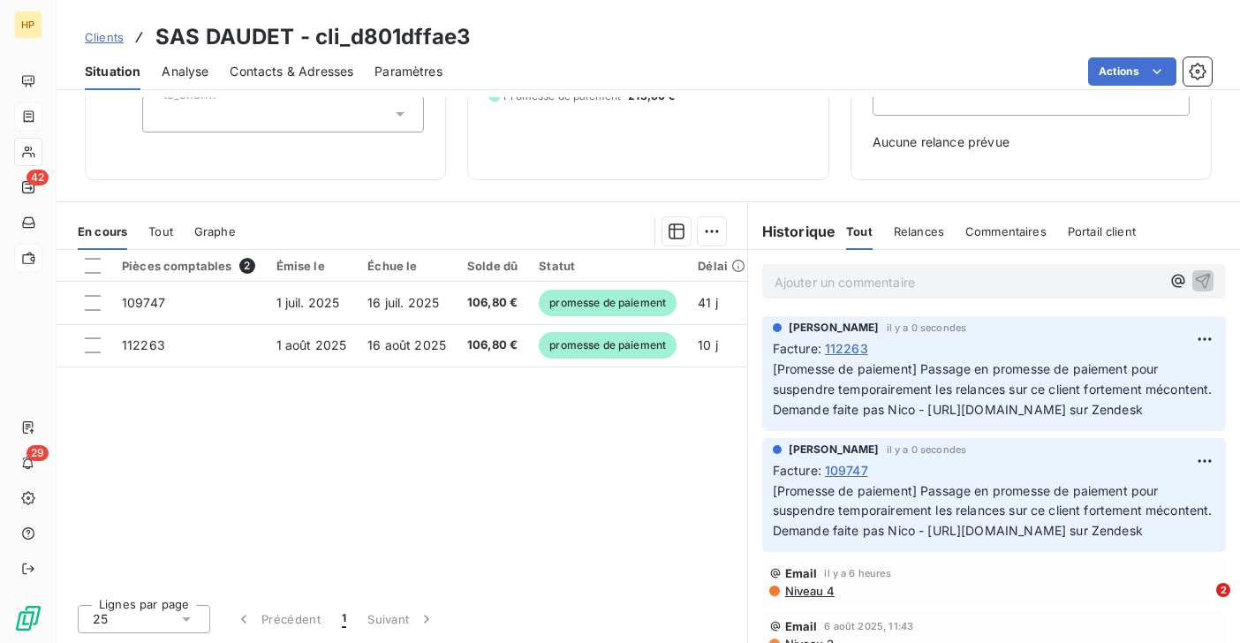
scroll to position [228, 0]
click at [852, 352] on span "112263" at bounding box center [846, 348] width 43 height 19
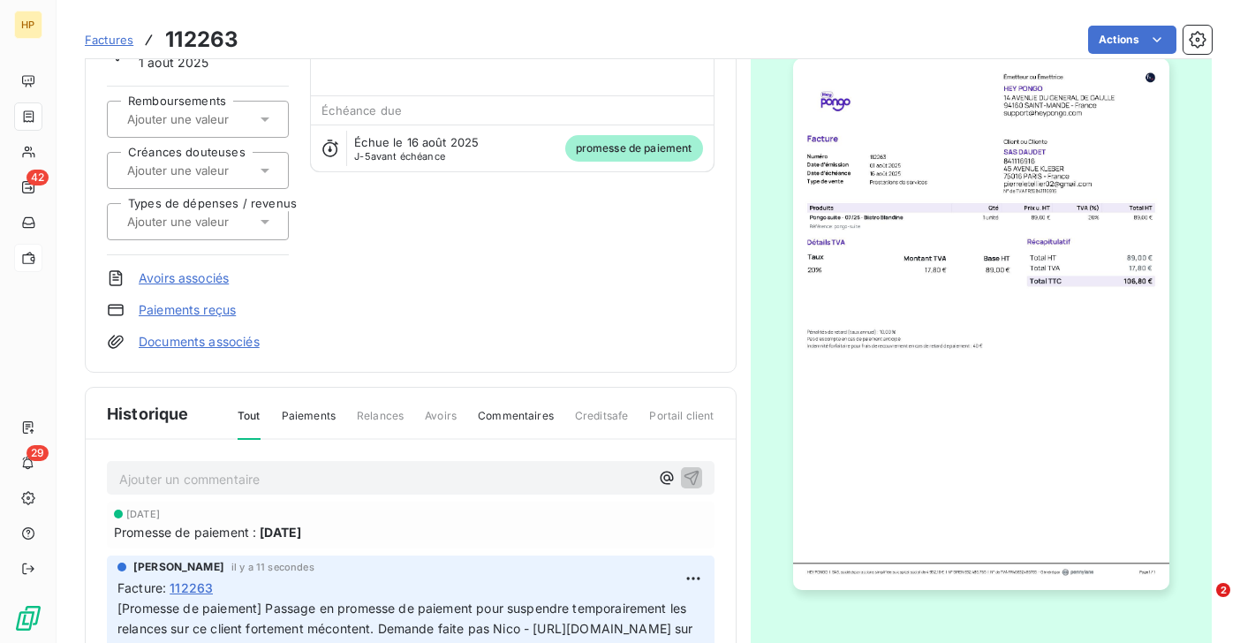
scroll to position [334, 0]
